Goal: Find specific page/section: Find specific page/section

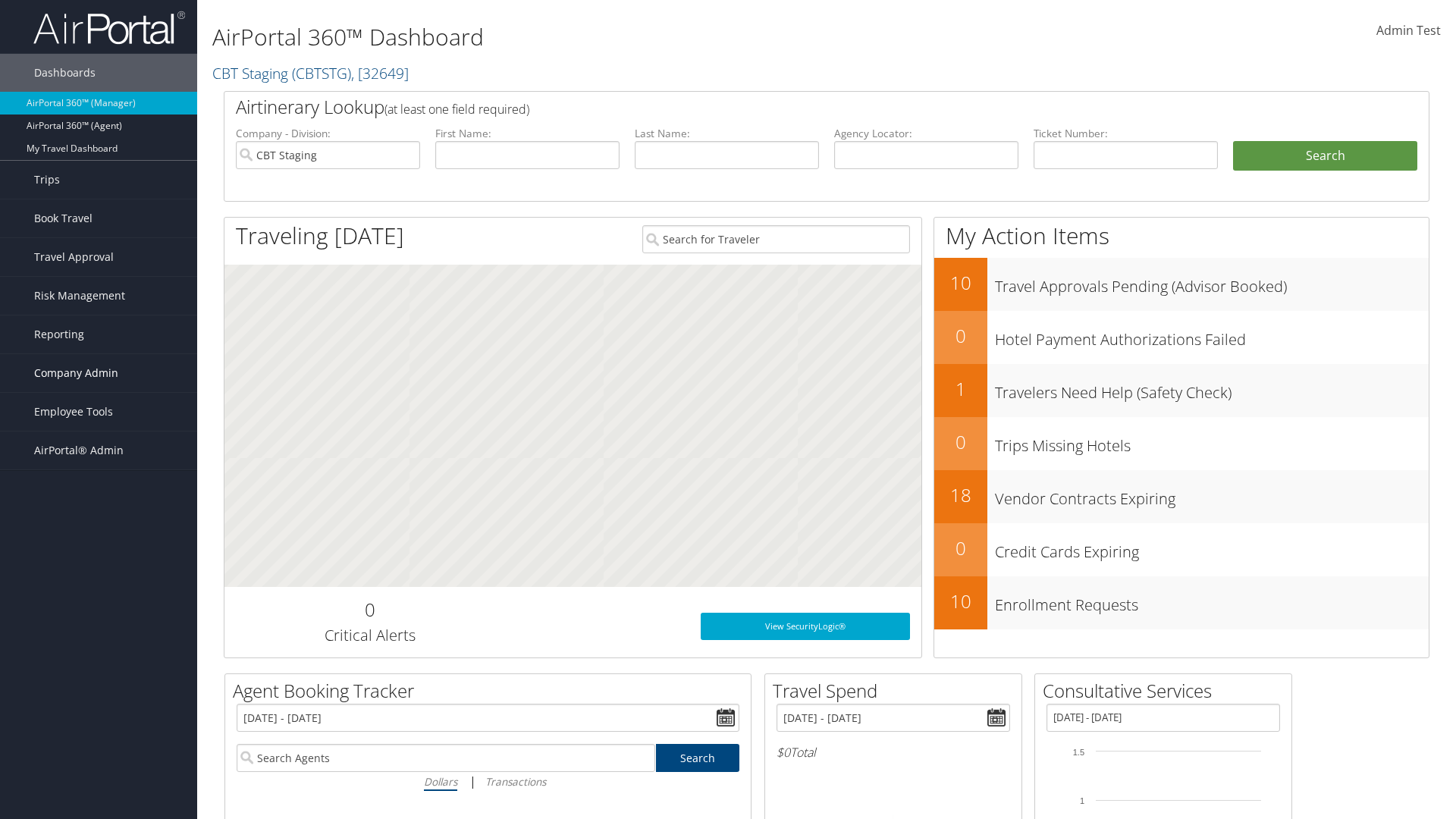
click at [99, 373] on span "Company Admin" at bounding box center [76, 373] width 84 height 38
click at [99, 449] on link "People" at bounding box center [98, 449] width 197 height 23
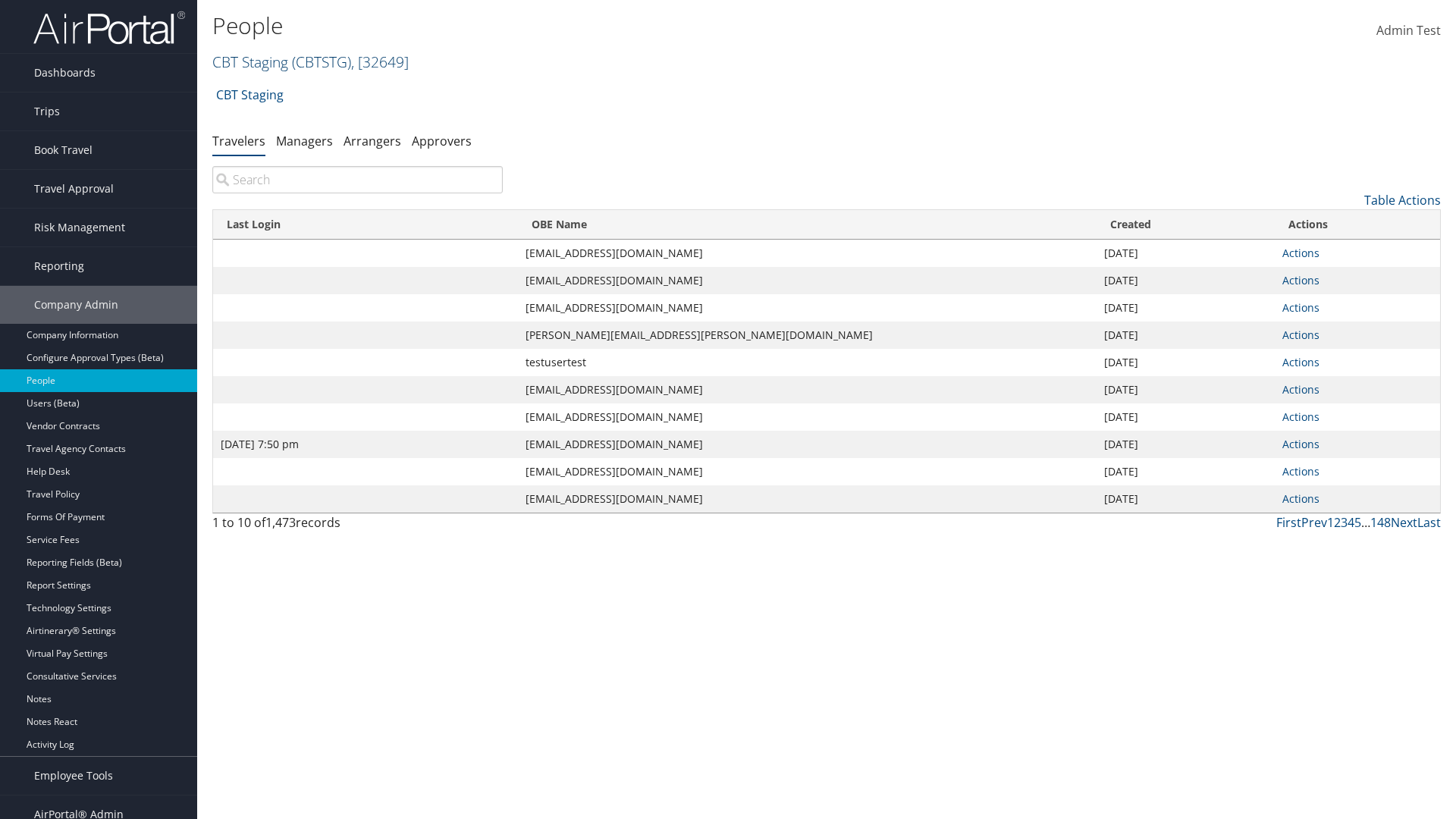
click at [250, 62] on link "CBT Staging ( CBTSTG ) , [ 32649 ]" at bounding box center [310, 62] width 196 height 21
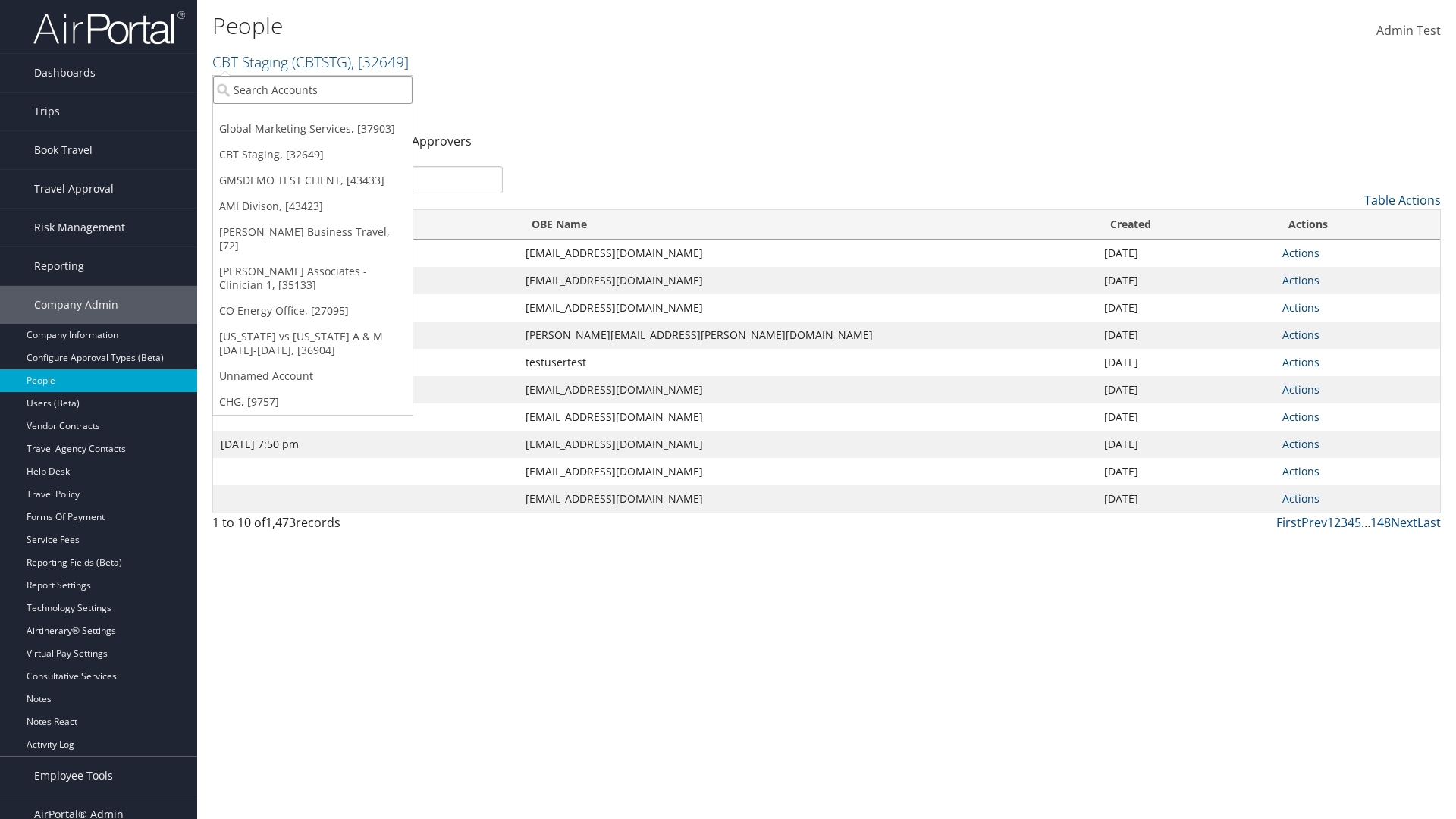
click at [312, 90] on input "search" at bounding box center [312, 90] width 199 height 28
type input "Global Marketing Services"
click at [327, 118] on div "Global Marketing Services (301946), [37903]" at bounding box center [326, 118] width 244 height 14
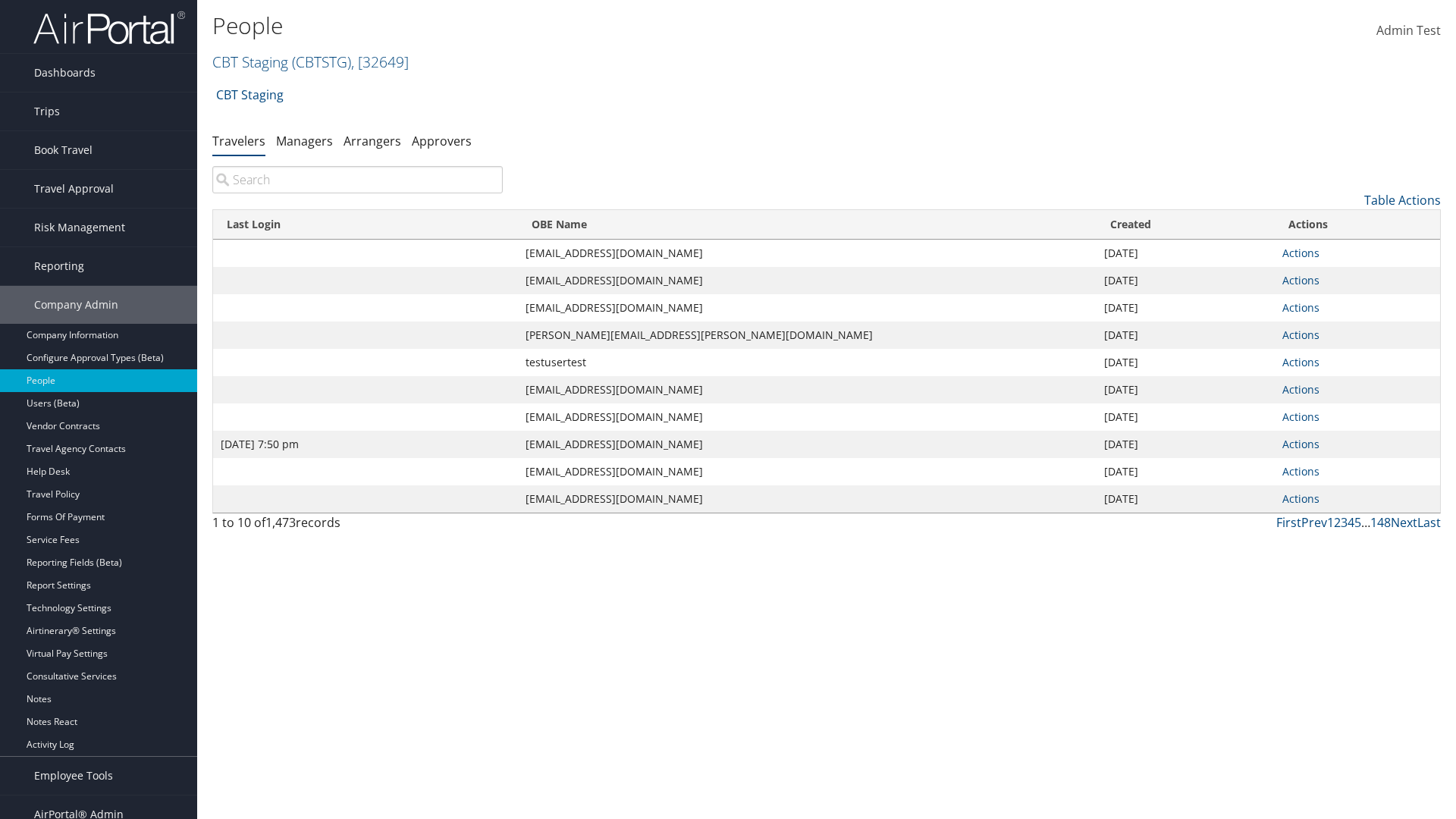
click at [357, 179] on input "search" at bounding box center [357, 180] width 290 height 27
